Goal: Find specific page/section: Find specific page/section

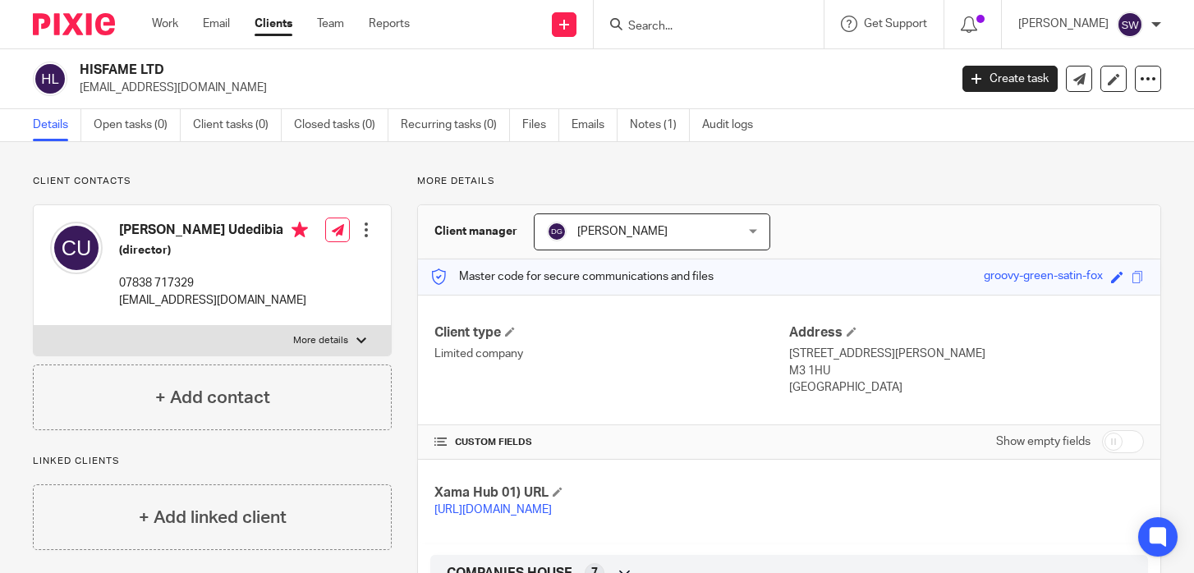
click at [655, 30] on input "Search" at bounding box center [701, 27] width 148 height 15
type input ","
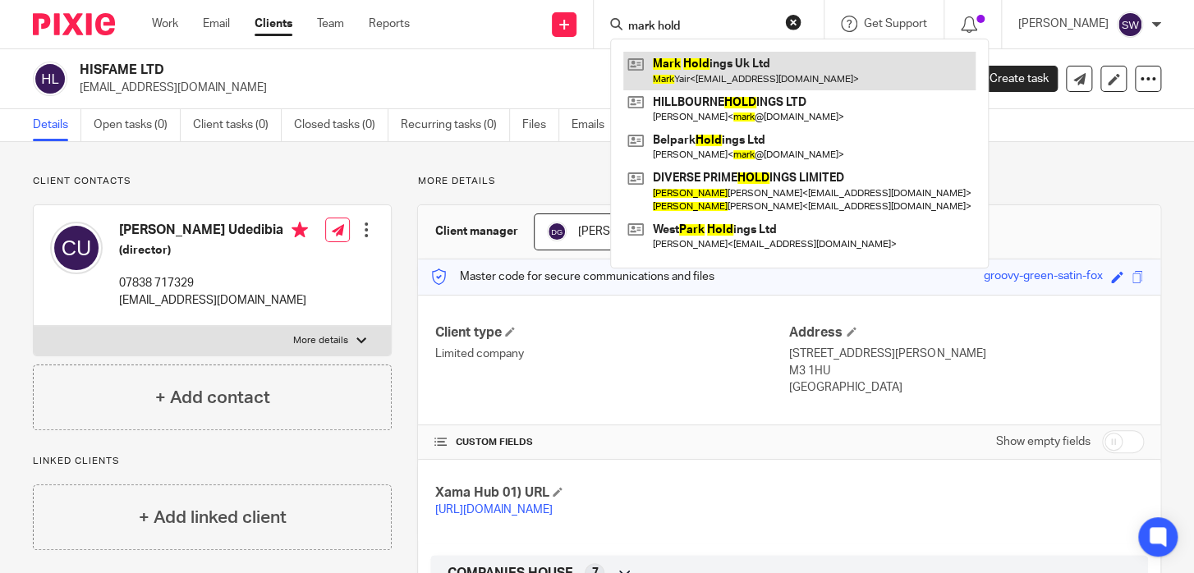
type input "mark hold"
click at [710, 76] on link at bounding box center [799, 71] width 352 height 38
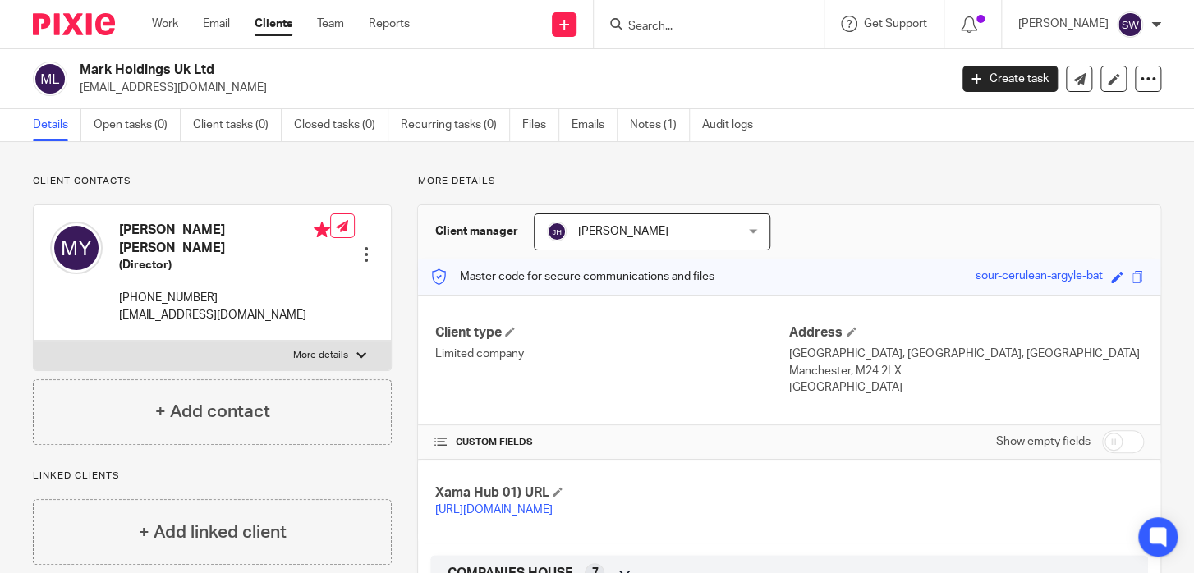
click at [693, 23] on input "Search" at bounding box center [701, 27] width 148 height 15
type input "dlsp"
click at [742, 57] on link at bounding box center [725, 64] width 204 height 25
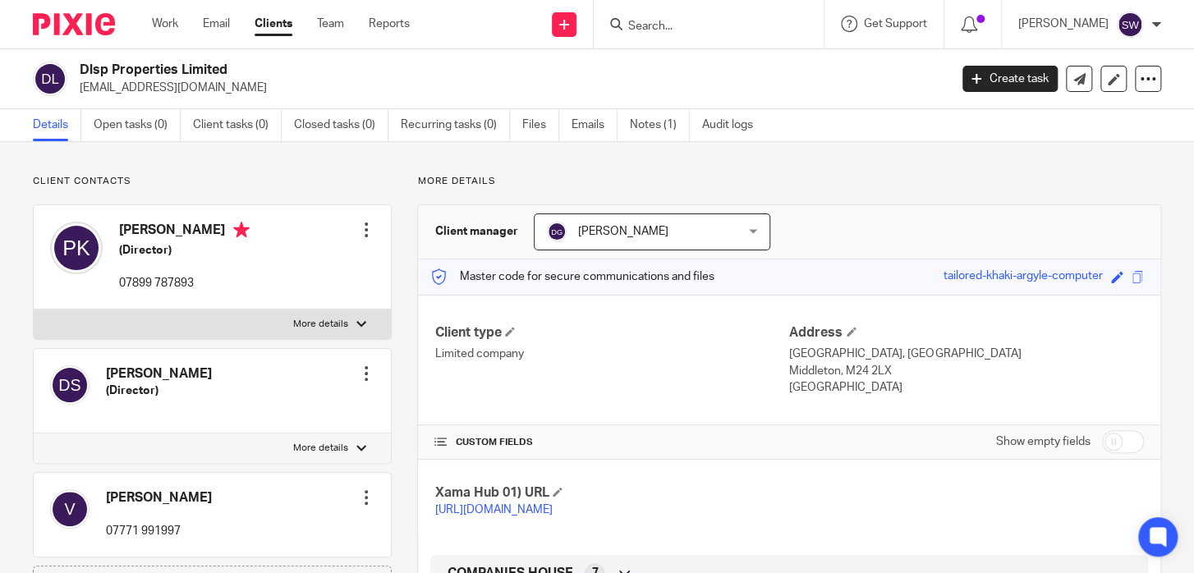
drag, startPoint x: 677, startPoint y: 7, endPoint x: 677, endPoint y: 23, distance: 16.4
click at [677, 12] on div at bounding box center [709, 24] width 230 height 48
click at [677, 23] on input "Search" at bounding box center [701, 27] width 148 height 15
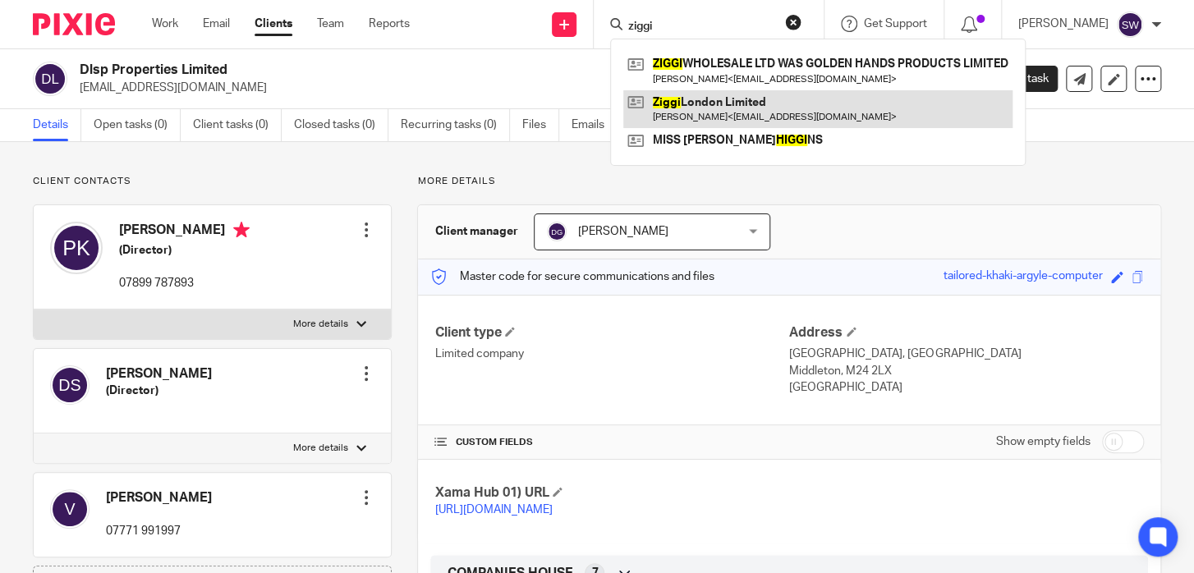
type input "ziggi"
click at [807, 122] on link at bounding box center [817, 109] width 389 height 38
